Goal: Information Seeking & Learning: Check status

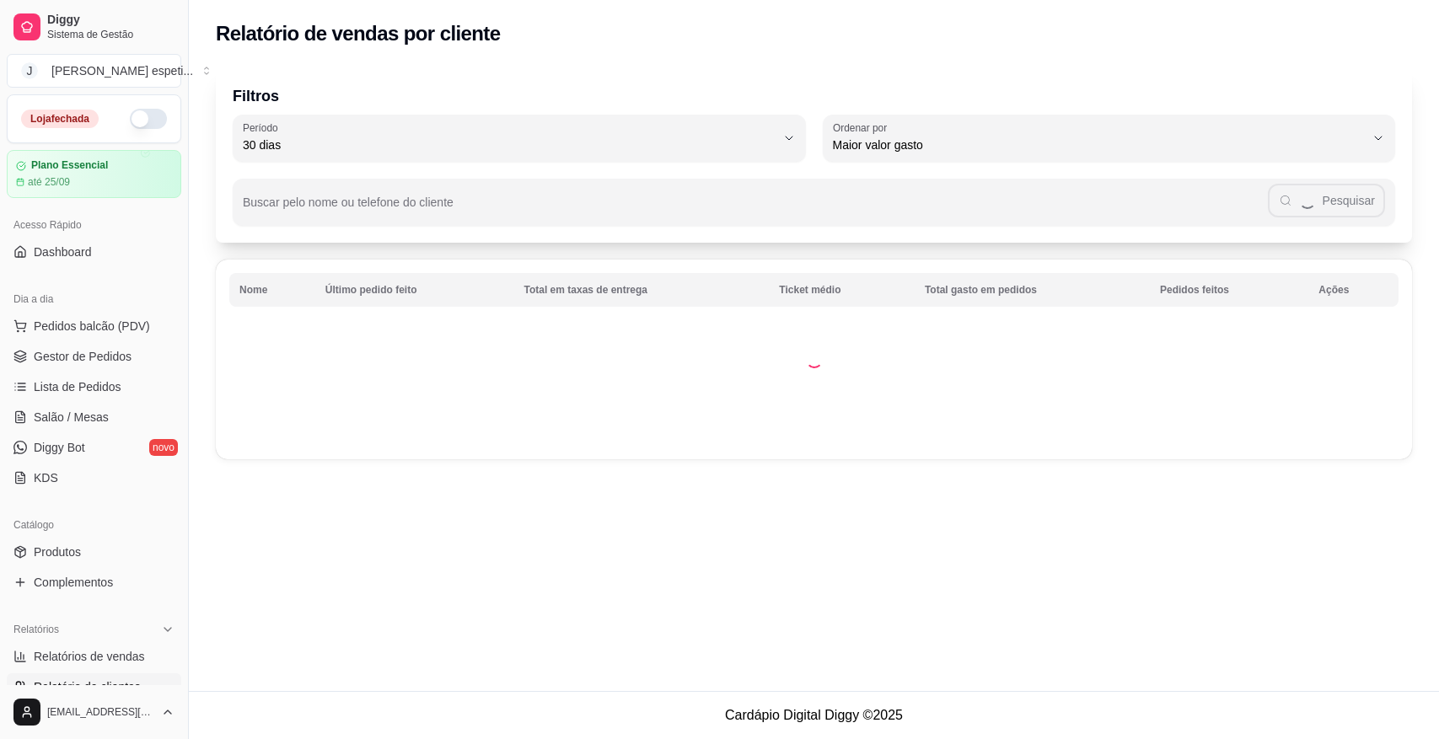
select select "30"
select select "HIGHEST_TOTAL_SPENT_WITH_ORDERS"
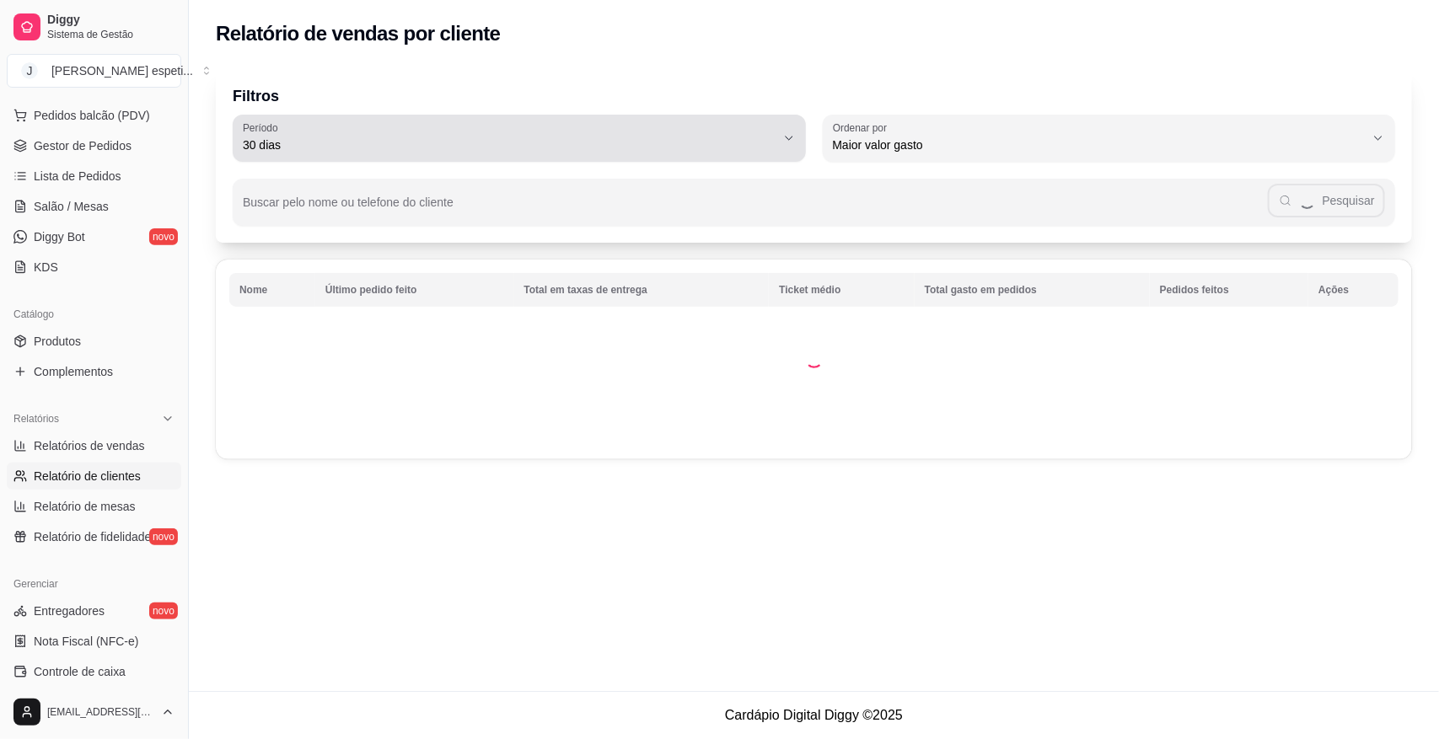
click at [787, 141] on icon "button" at bounding box center [788, 138] width 13 height 13
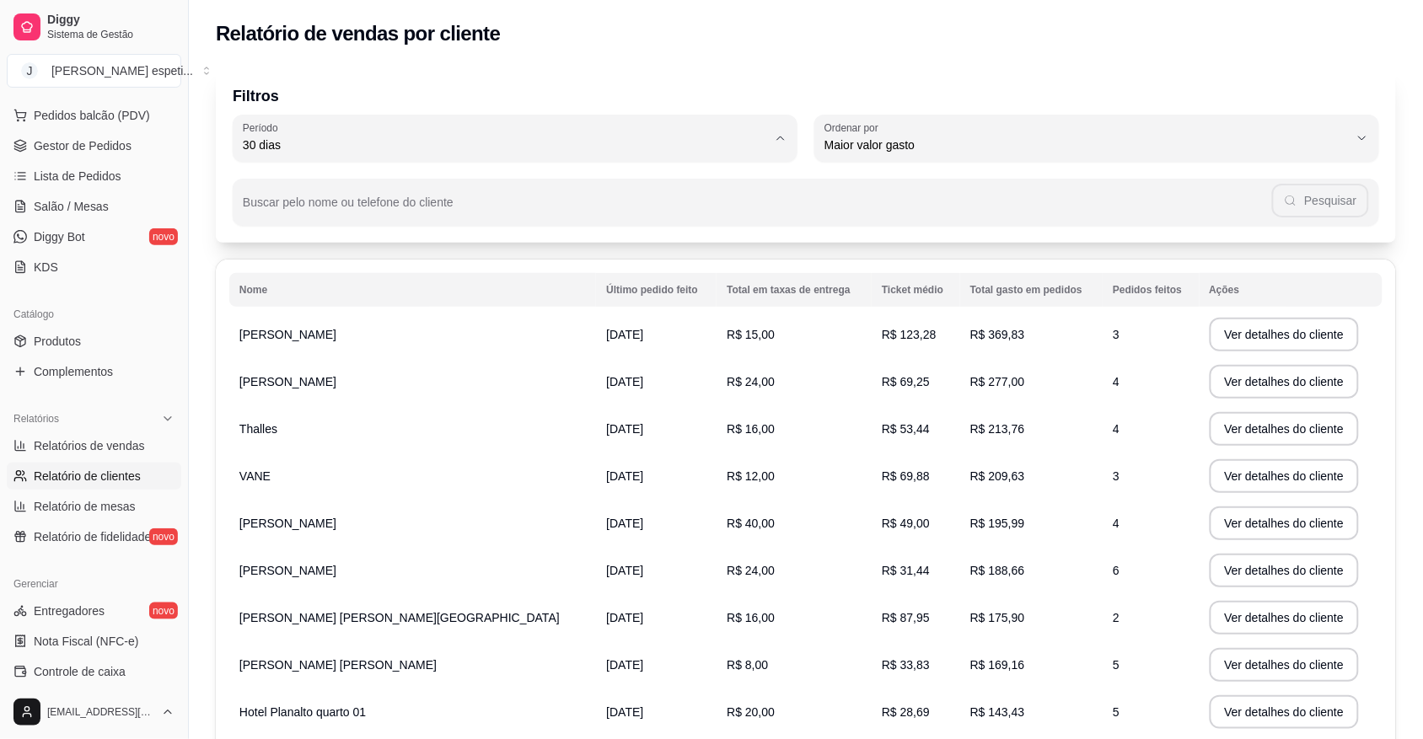
click at [302, 352] on span "60 dias" at bounding box center [507, 349] width 508 height 16
type input "60"
select select "60"
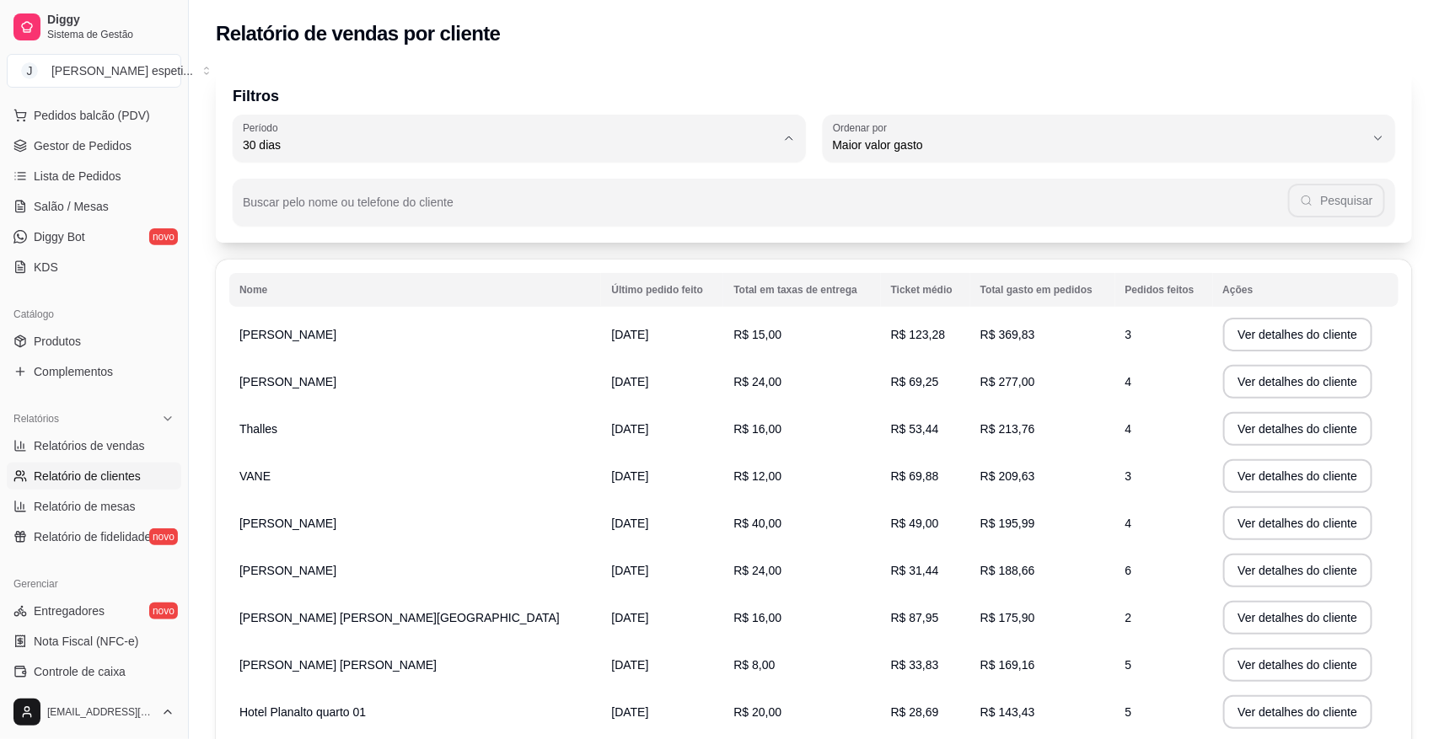
scroll to position [15, 0]
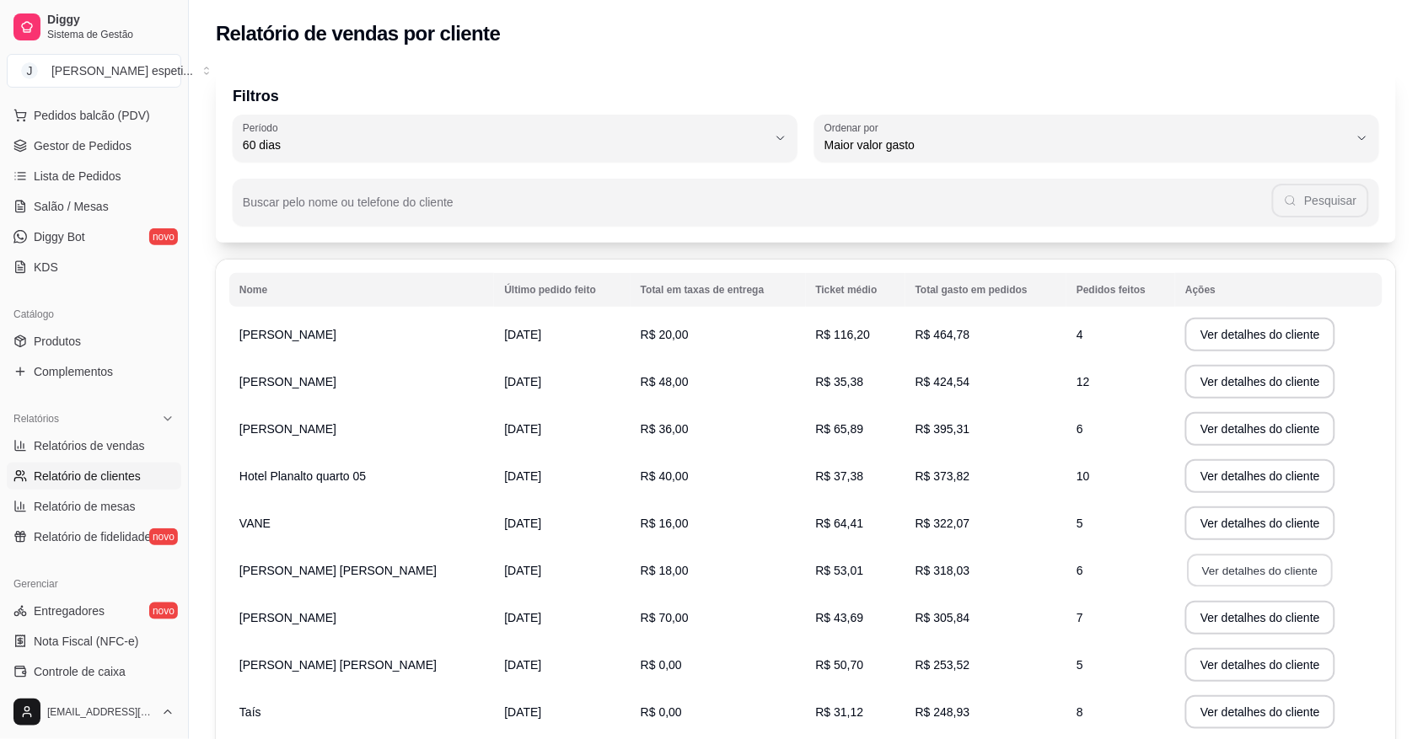
click at [1231, 575] on button "Ver detalhes do cliente" at bounding box center [1260, 571] width 145 height 33
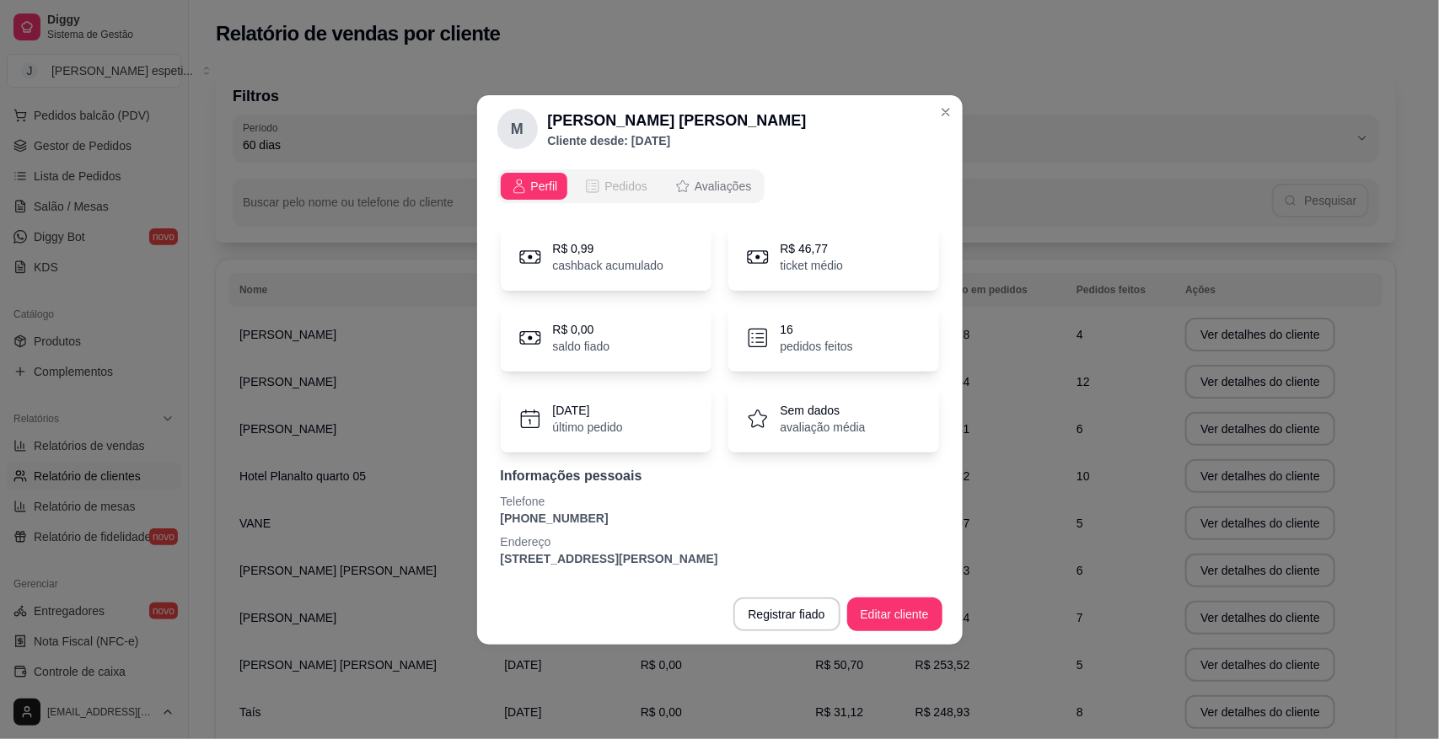
click at [628, 179] on span "Pedidos" at bounding box center [625, 186] width 43 height 17
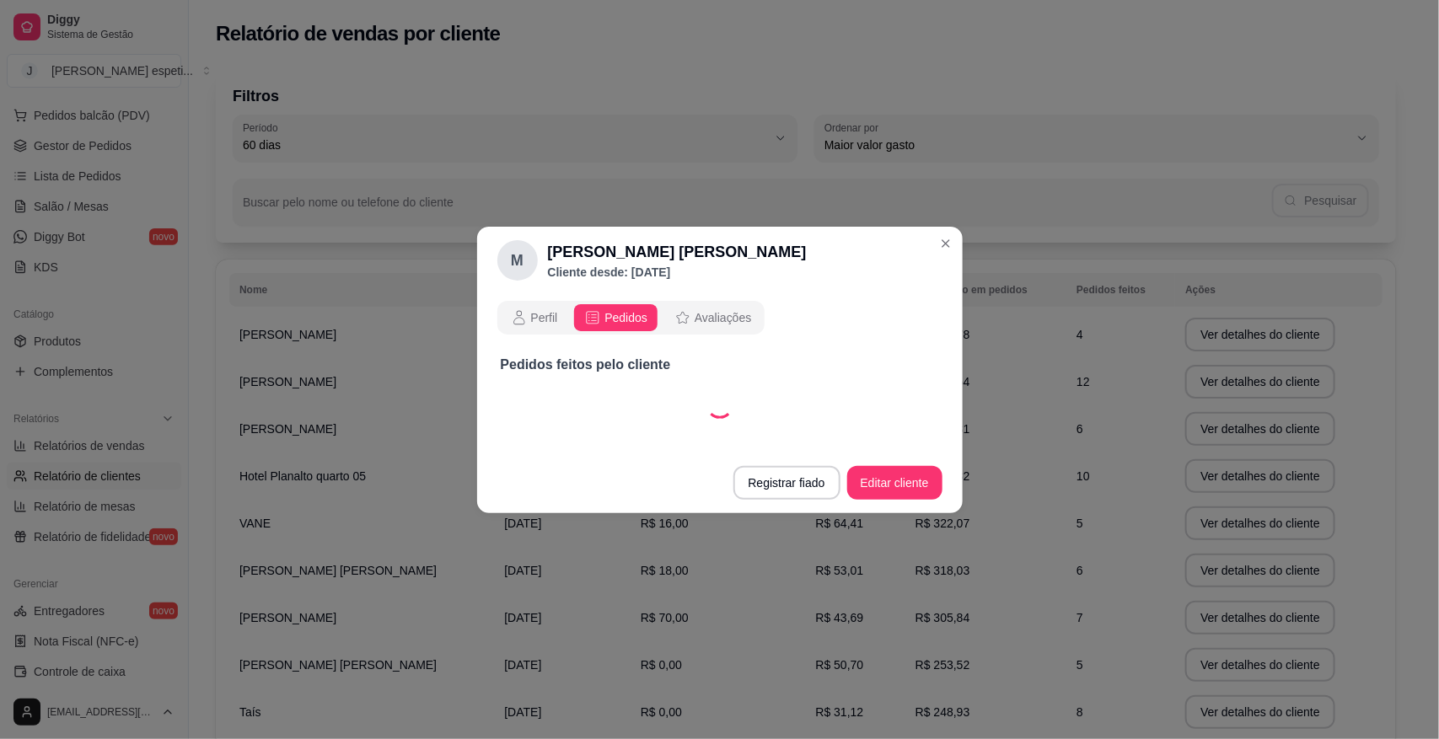
select select "30"
select select "ALL"
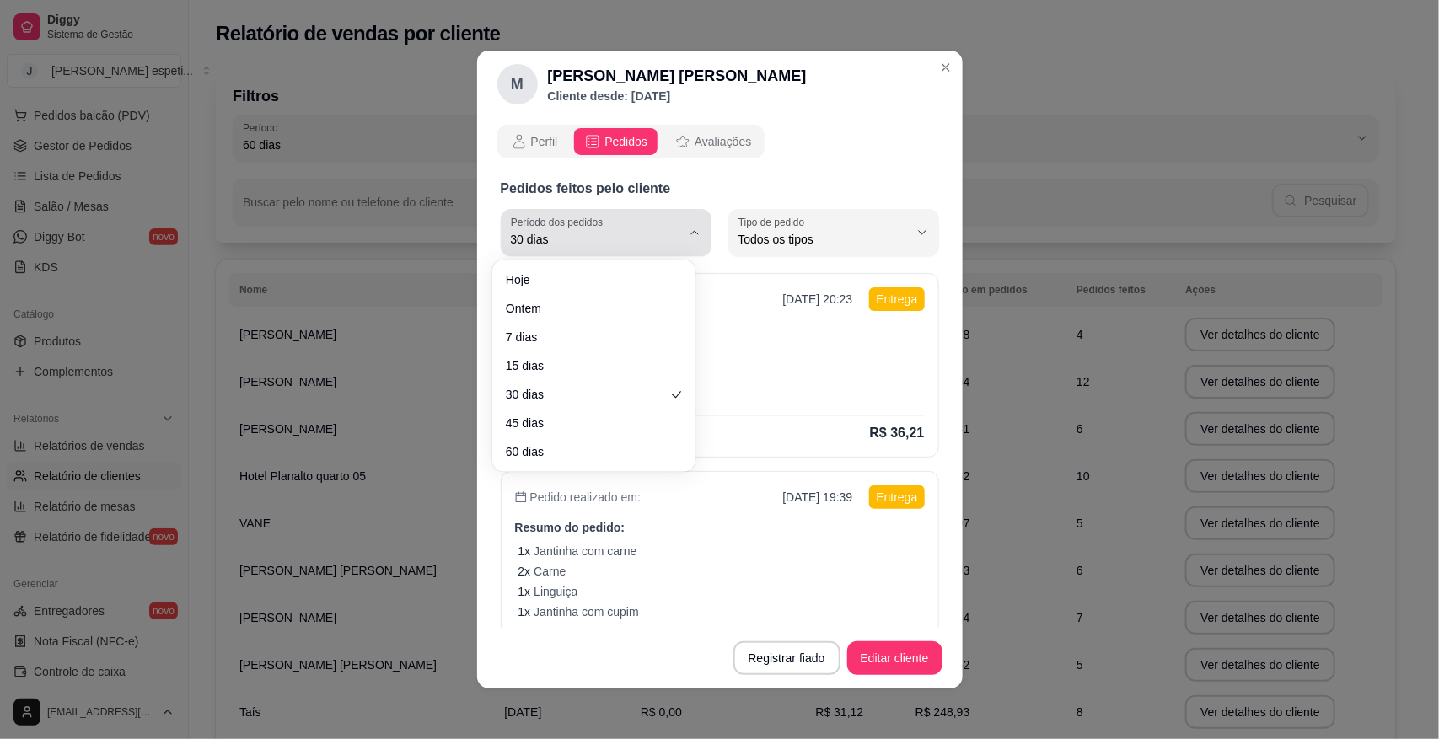
click at [688, 233] on icon "button" at bounding box center [694, 232] width 13 height 13
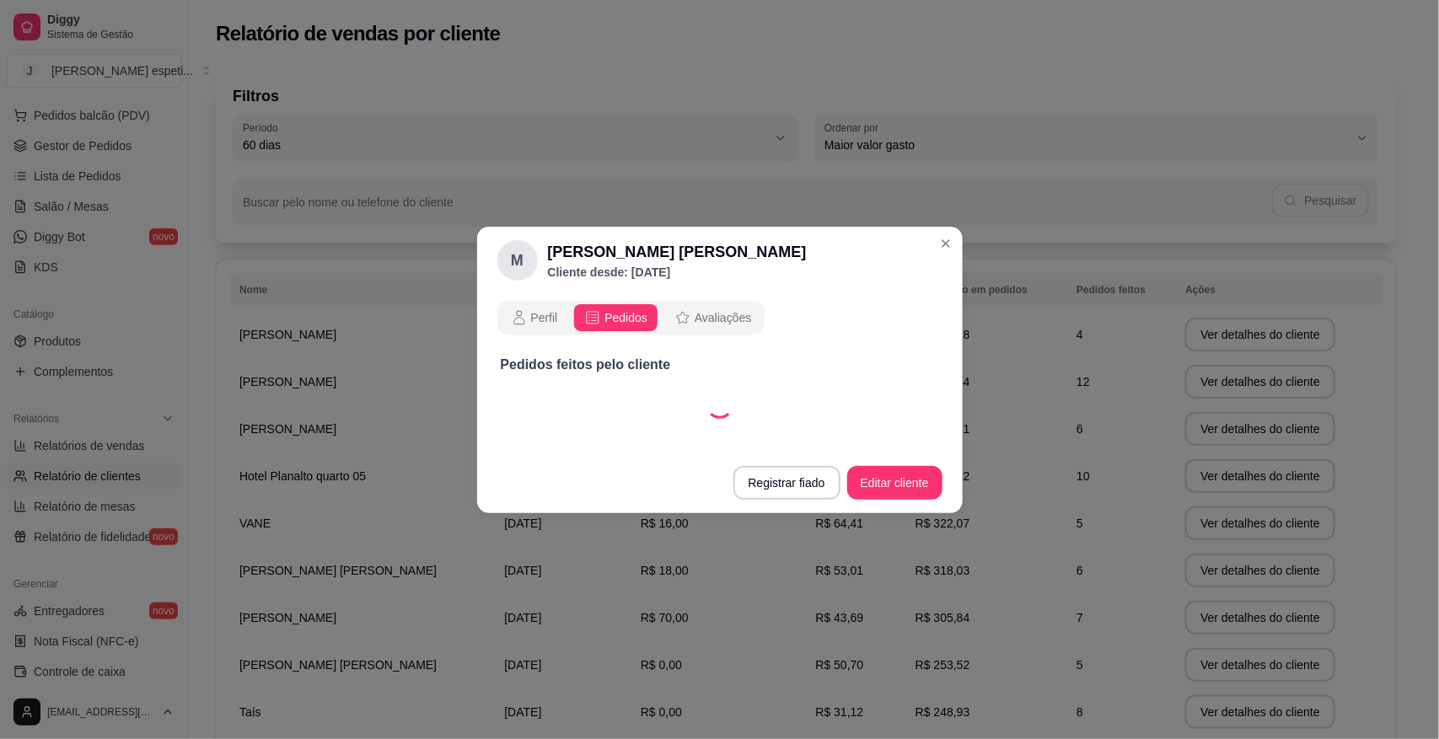
select select "60"
select select "ALL"
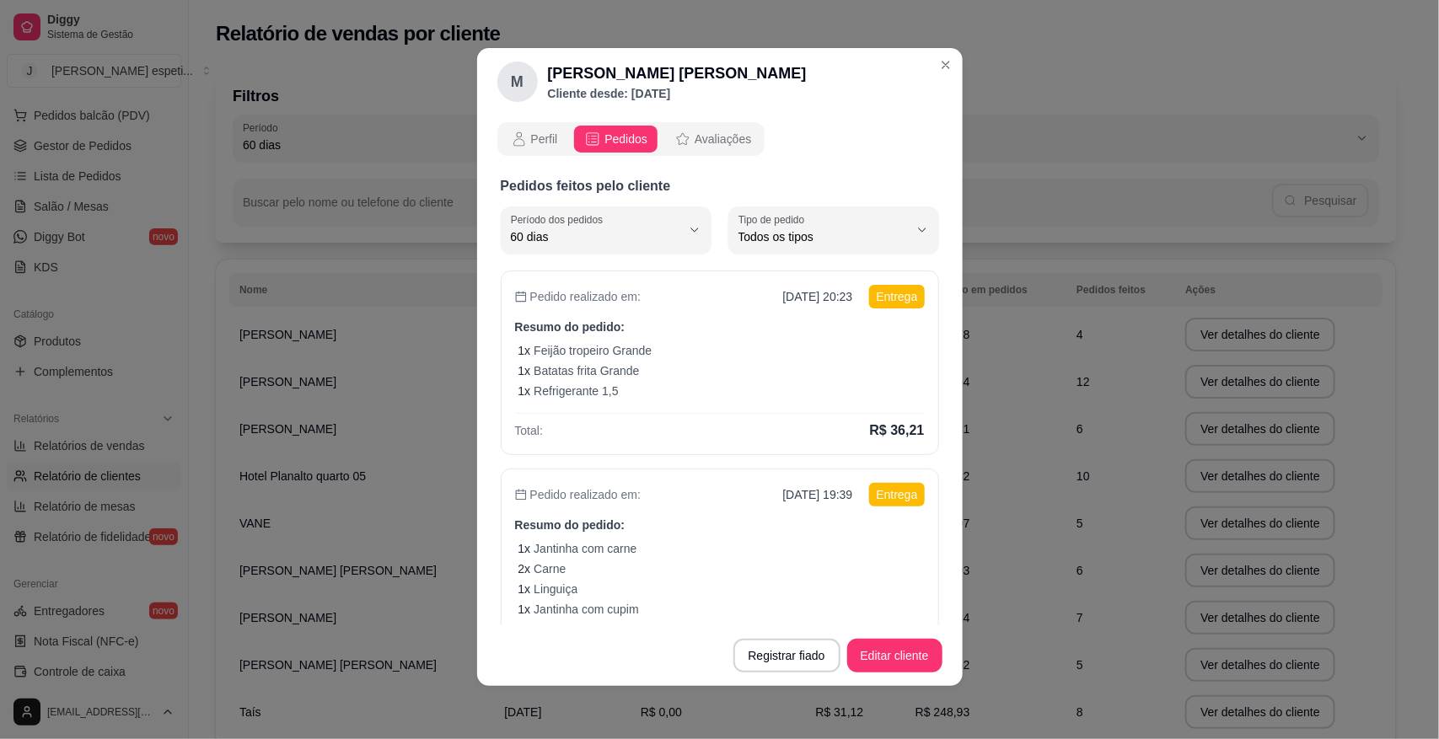
scroll to position [0, 0]
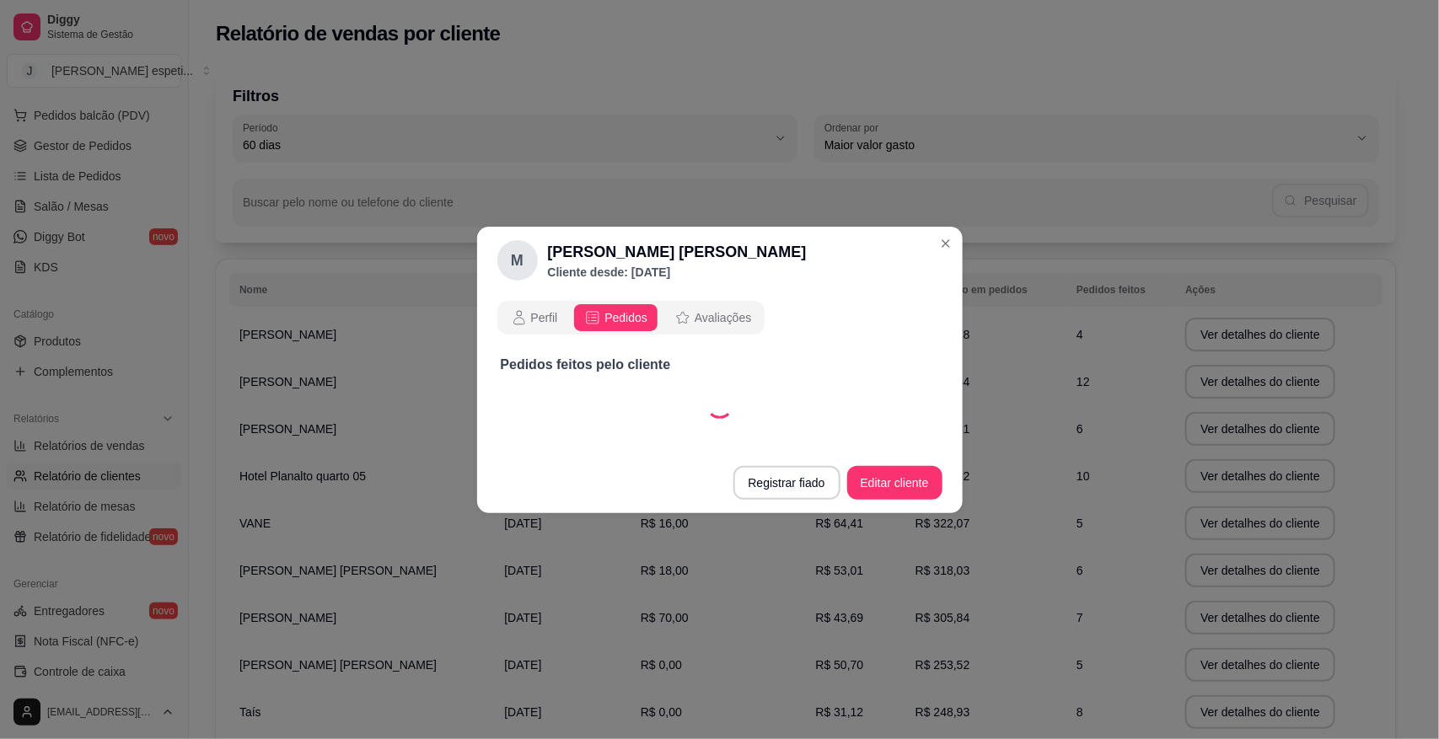
select select "60"
select select "ALL"
